Goal: Task Accomplishment & Management: Manage account settings

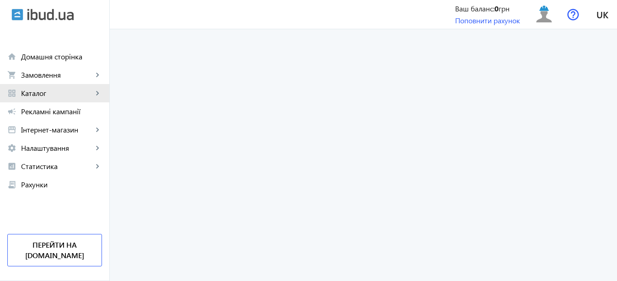
click at [99, 91] on mat-icon "keyboard_arrow_right" at bounding box center [97, 93] width 9 height 9
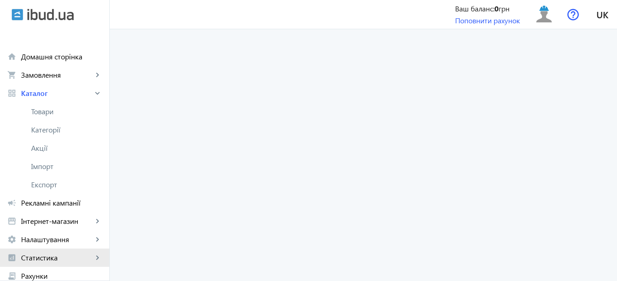
click at [97, 257] on mat-icon "keyboard_arrow_right" at bounding box center [97, 257] width 9 height 9
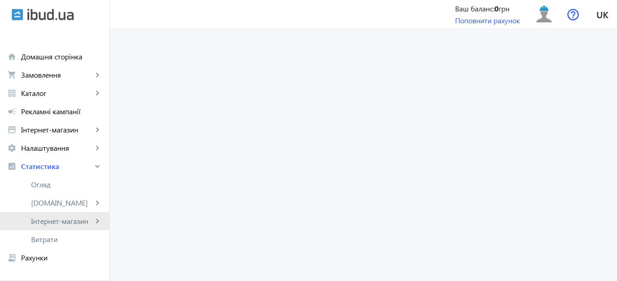
click at [97, 221] on mat-icon "keyboard_arrow_right" at bounding box center [97, 221] width 9 height 9
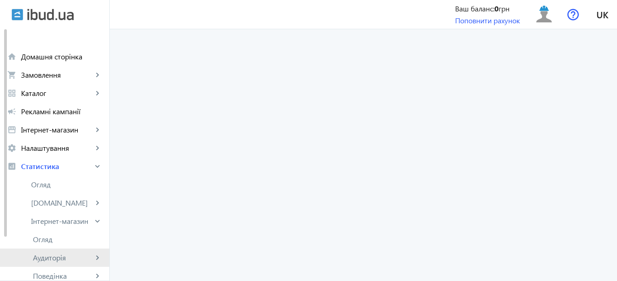
click at [53, 259] on span "Аудиторія" at bounding box center [63, 257] width 60 height 9
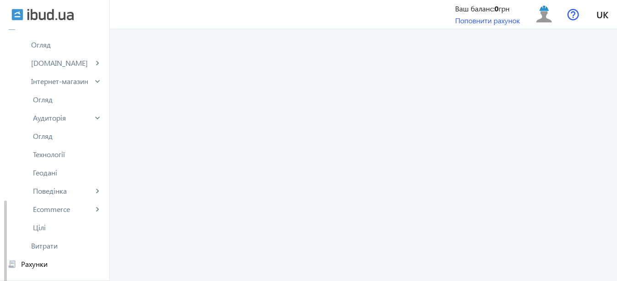
scroll to position [200, 0]
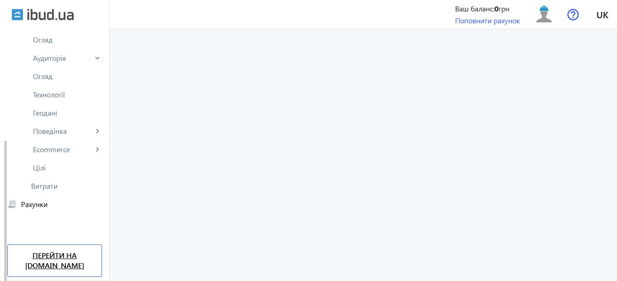
click at [79, 255] on link "Перейти на [DOMAIN_NAME]" at bounding box center [54, 261] width 95 height 32
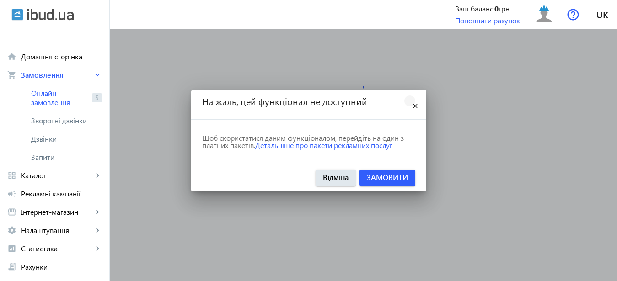
click at [414, 104] on mat-icon "close" at bounding box center [415, 106] width 11 height 11
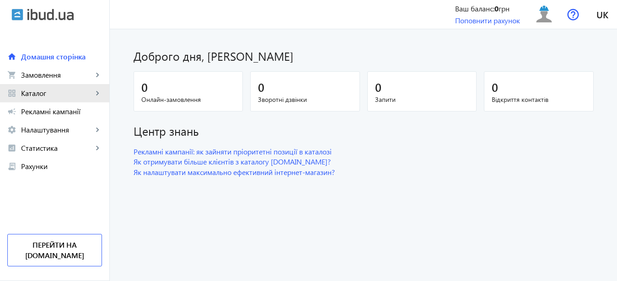
click at [96, 92] on mat-icon "keyboard_arrow_right" at bounding box center [97, 93] width 9 height 9
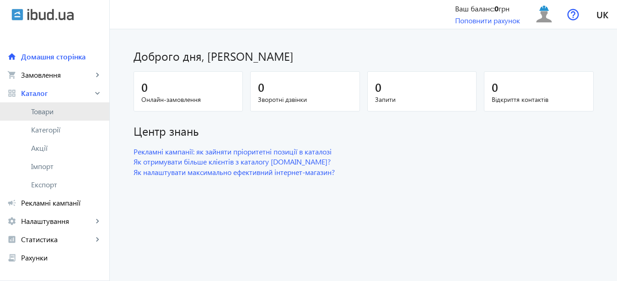
click at [50, 111] on span "Товари" at bounding box center [66, 111] width 71 height 9
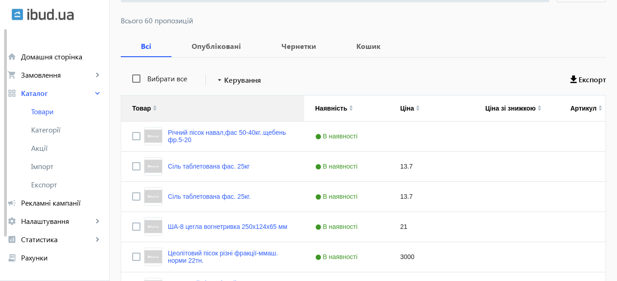
scroll to position [140, 0]
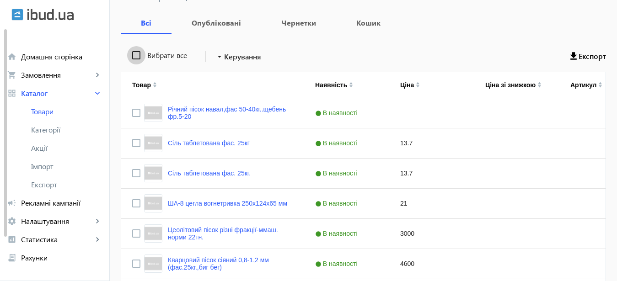
click at [129, 53] on input "Вибрати все" at bounding box center [136, 55] width 18 height 18
checkbox input "true"
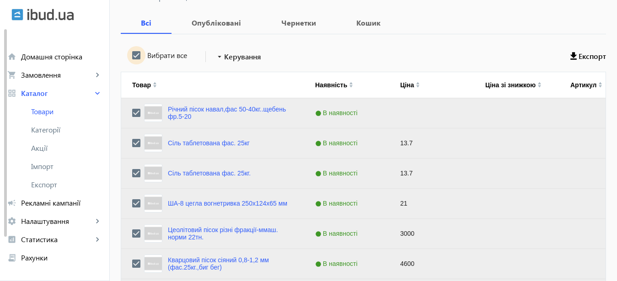
checkbox input "true"
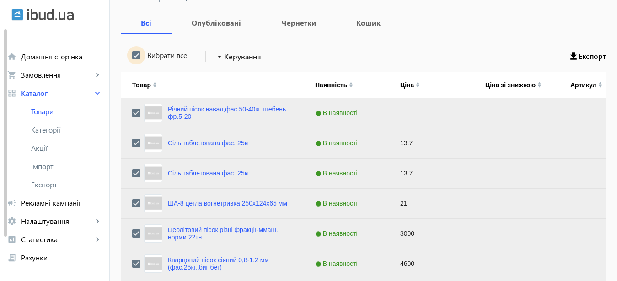
checkbox input "true"
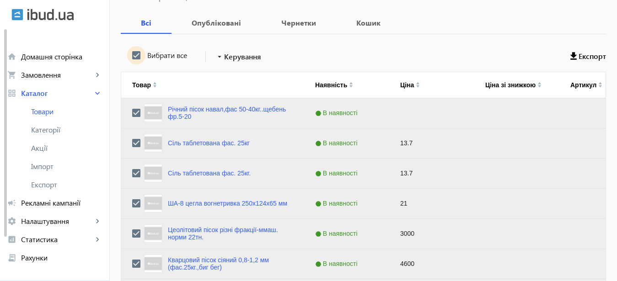
checkbox input "true"
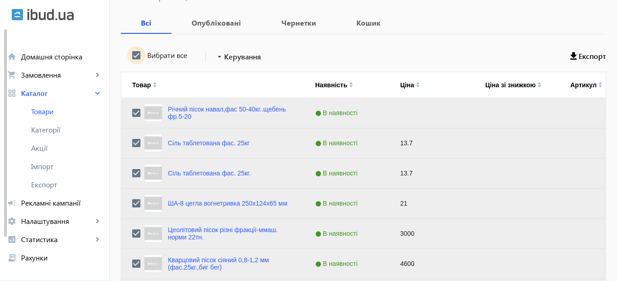
checkbox input "true"
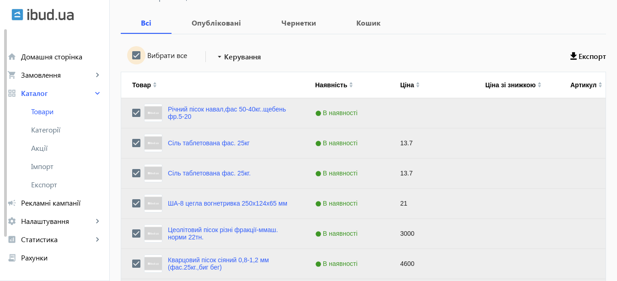
checkbox input "true"
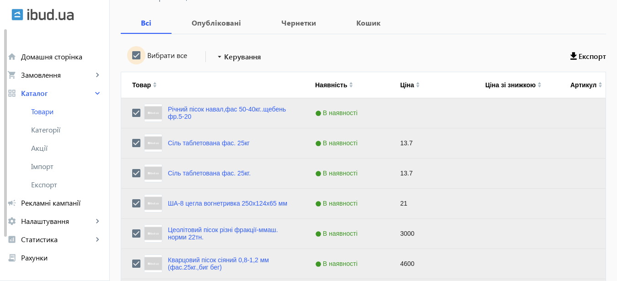
checkbox input "true"
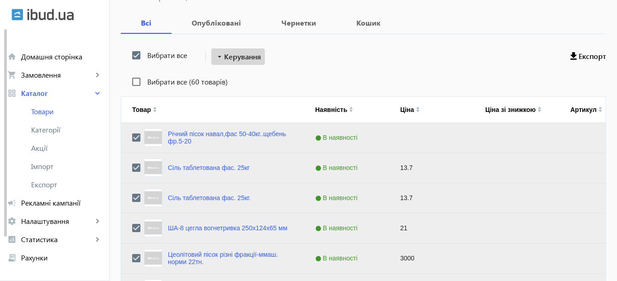
click at [248, 56] on span "Керування" at bounding box center [242, 56] width 37 height 11
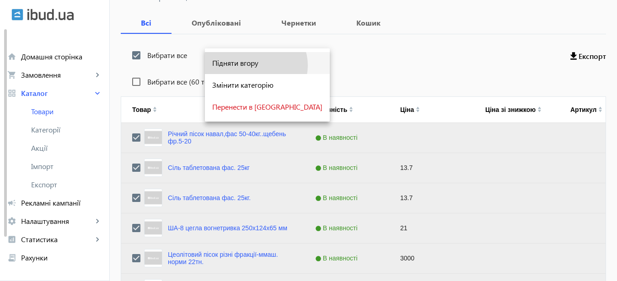
click at [255, 65] on span "Підняти вгору" at bounding box center [267, 62] width 110 height 7
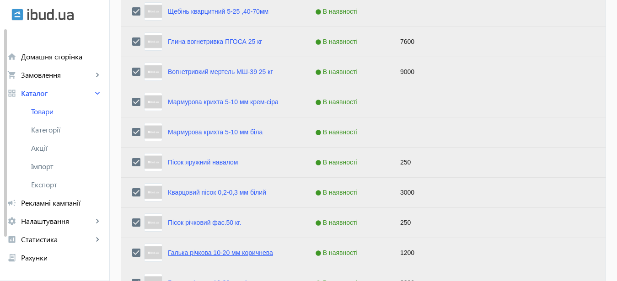
scroll to position [977, 0]
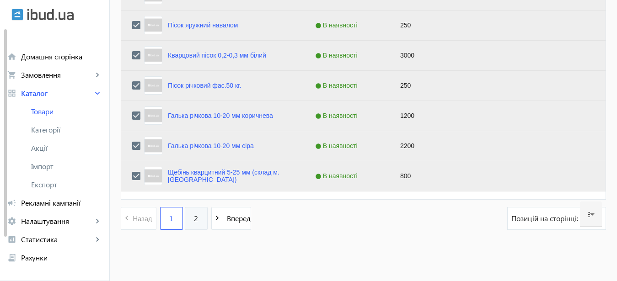
click at [194, 217] on span "2" at bounding box center [196, 218] width 4 height 10
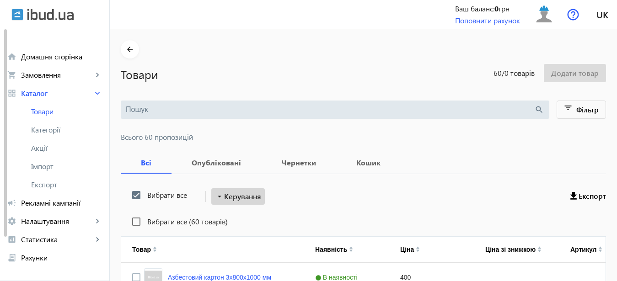
click at [245, 195] on span "Керування" at bounding box center [242, 196] width 37 height 11
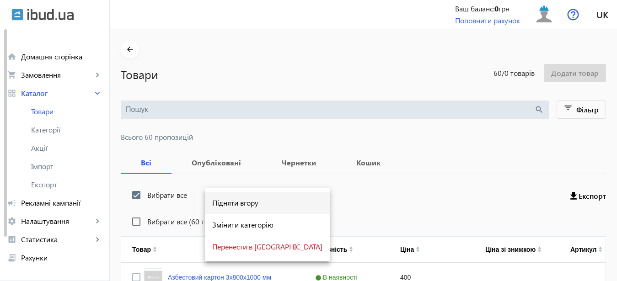
click at [247, 202] on span "Підняти вгору" at bounding box center [267, 202] width 110 height 7
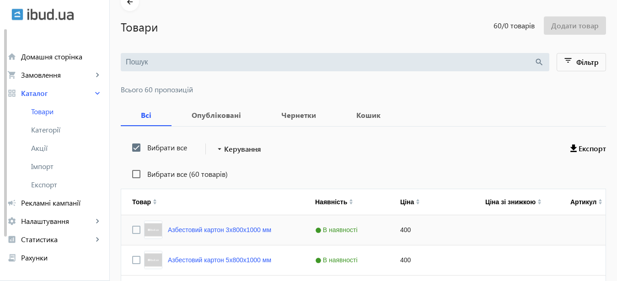
scroll to position [93, 0]
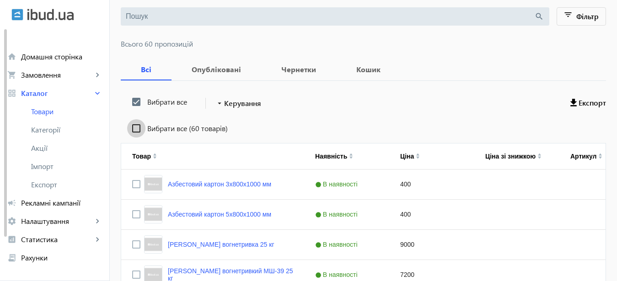
click at [128, 129] on input "Вибрати все (60 товарів)" at bounding box center [136, 128] width 18 height 18
checkbox input "true"
click at [243, 102] on span "Керування" at bounding box center [242, 103] width 37 height 11
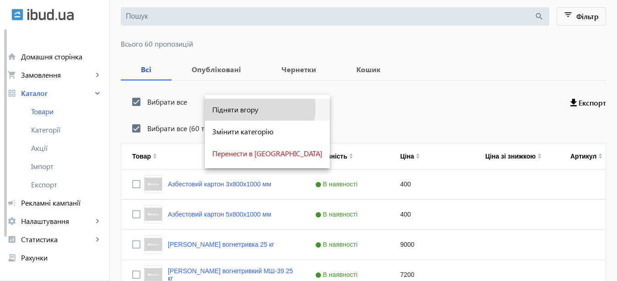
click at [259, 108] on span "Підняти вгору" at bounding box center [267, 109] width 110 height 7
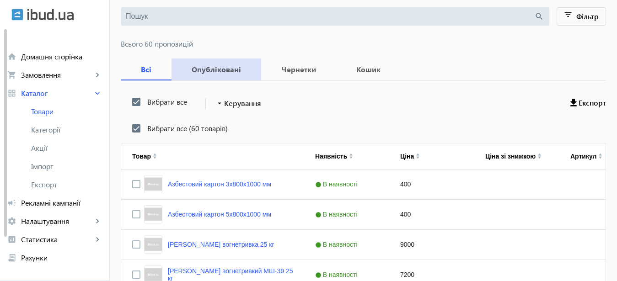
click at [216, 69] on b "Опубліковані" at bounding box center [216, 69] width 68 height 7
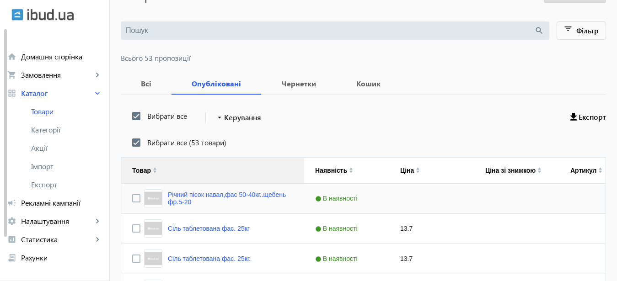
scroll to position [93, 0]
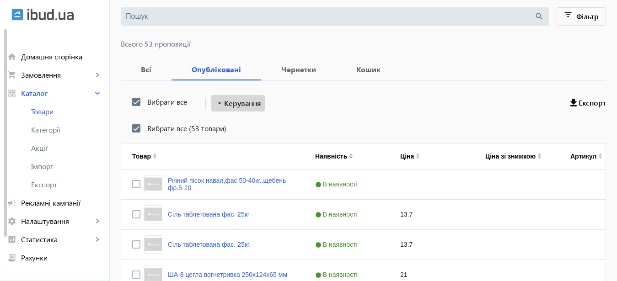
click at [246, 102] on span "Керування" at bounding box center [242, 103] width 37 height 11
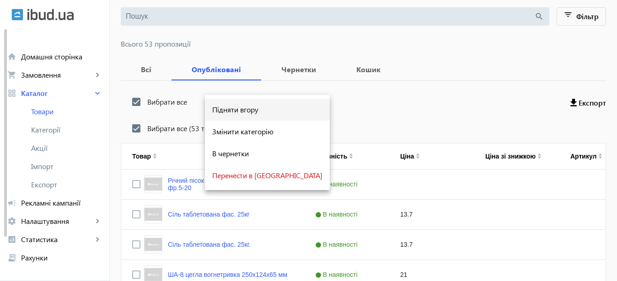
click at [256, 112] on span "Підняти вгору" at bounding box center [267, 109] width 110 height 7
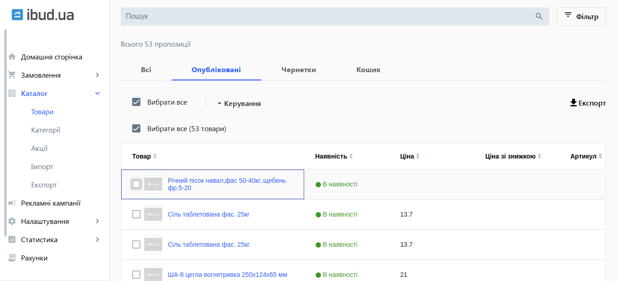
click at [132, 183] on input "Press Space to toggle row selection (unchecked)" at bounding box center [136, 184] width 8 height 8
checkbox input "true"
checkbox input "false"
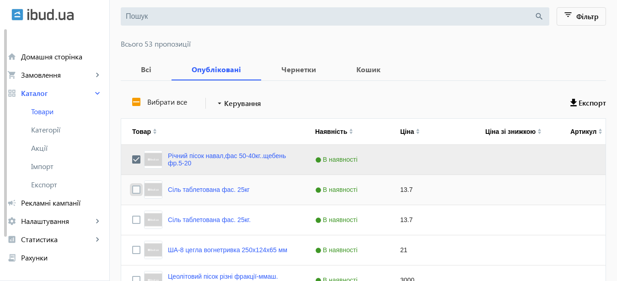
click at [132, 188] on input "Press Space to toggle row selection (unchecked)" at bounding box center [136, 190] width 8 height 8
checkbox input "true"
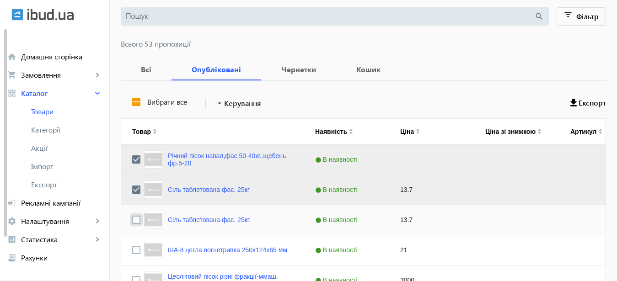
click at [132, 218] on input "Press Space to toggle row selection (unchecked)" at bounding box center [136, 220] width 8 height 8
checkbox input "true"
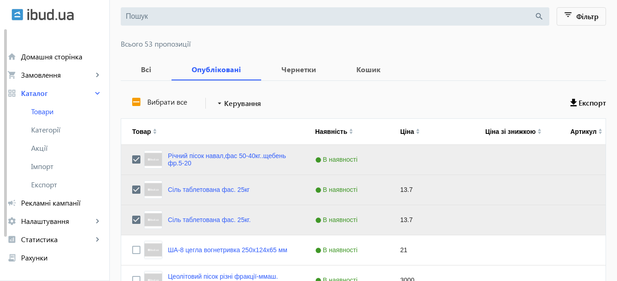
click at [172, 101] on label "Вибрати все" at bounding box center [166, 101] width 42 height 7
click at [145, 101] on input "Вибрати все" at bounding box center [136, 102] width 18 height 18
checkbox input "true"
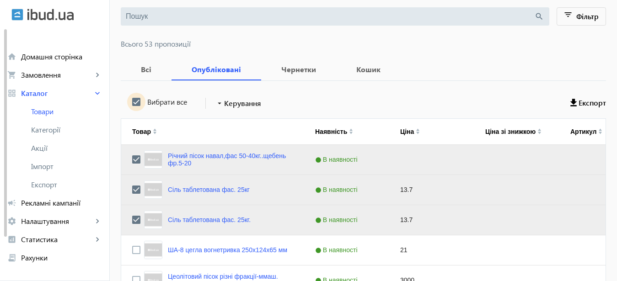
checkbox input "true"
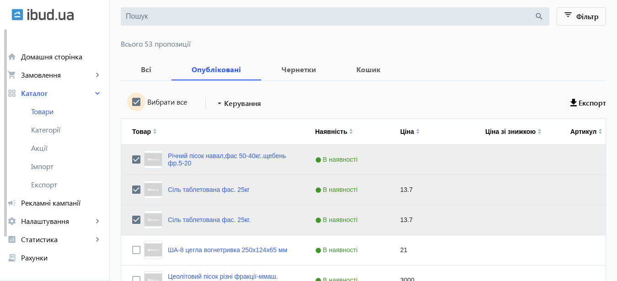
checkbox input "true"
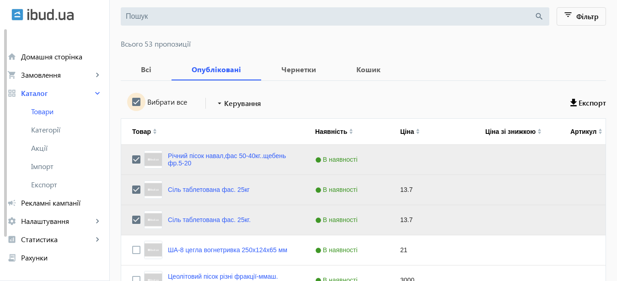
checkbox input "true"
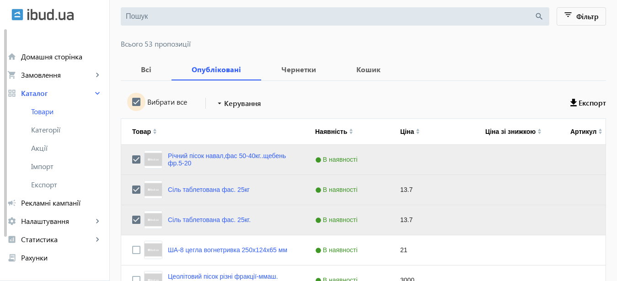
checkbox input "true"
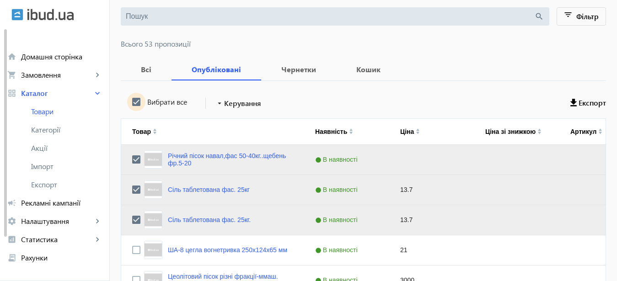
checkbox input "true"
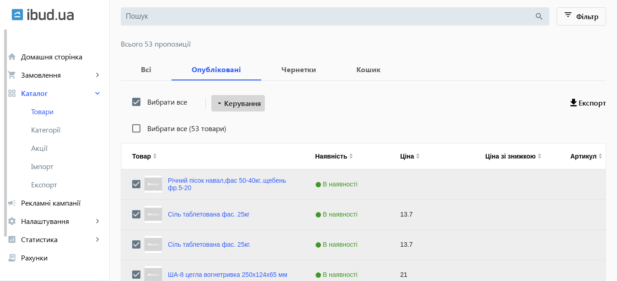
click at [245, 101] on span "Керування" at bounding box center [242, 103] width 37 height 11
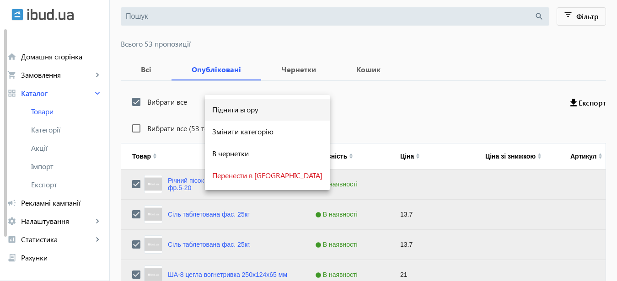
click at [249, 106] on span "Підняти вгору" at bounding box center [267, 109] width 110 height 7
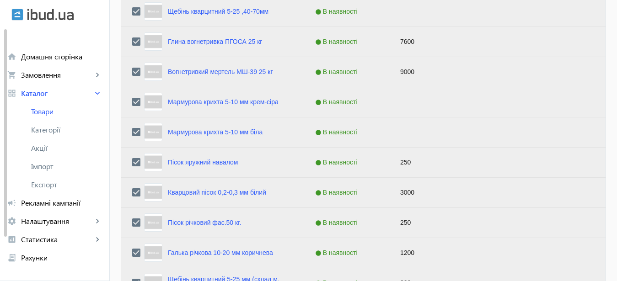
scroll to position [977, 0]
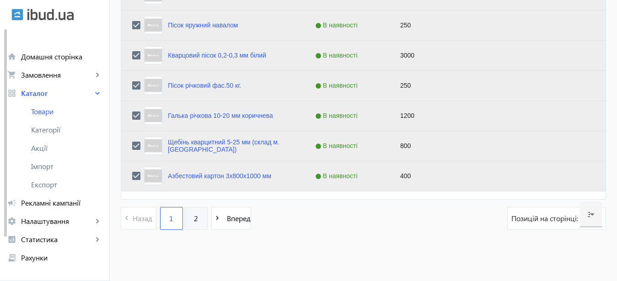
click at [194, 218] on span "2" at bounding box center [196, 218] width 4 height 10
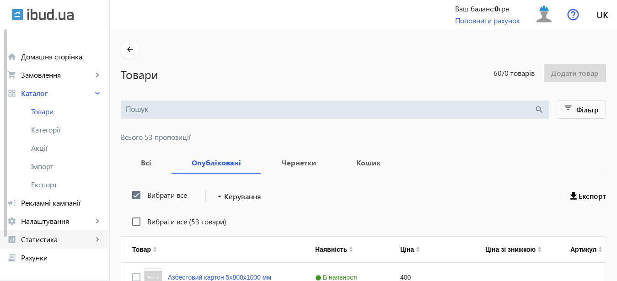
scroll to position [186, 0]
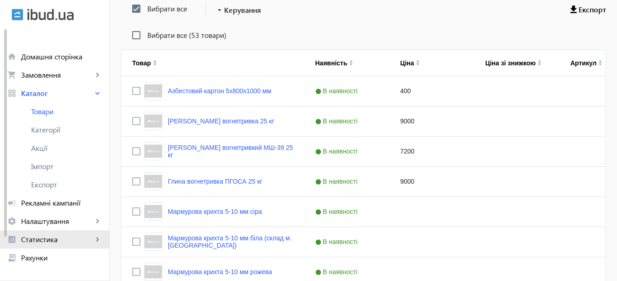
click at [41, 240] on span "Статистика" at bounding box center [57, 239] width 72 height 9
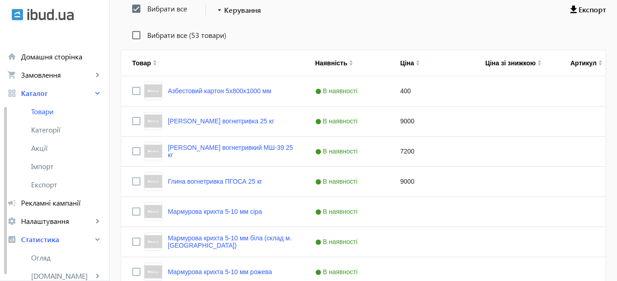
scroll to position [47, 0]
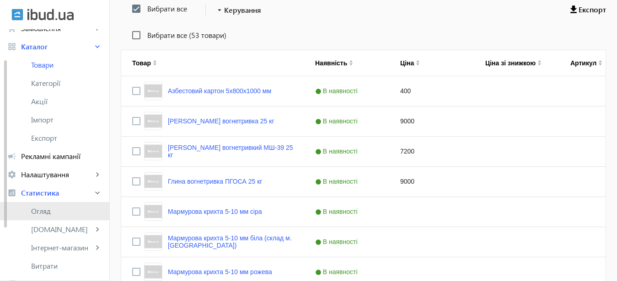
click at [48, 212] on span "Огляд" at bounding box center [66, 211] width 71 height 9
